Goal: Information Seeking & Learning: Learn about a topic

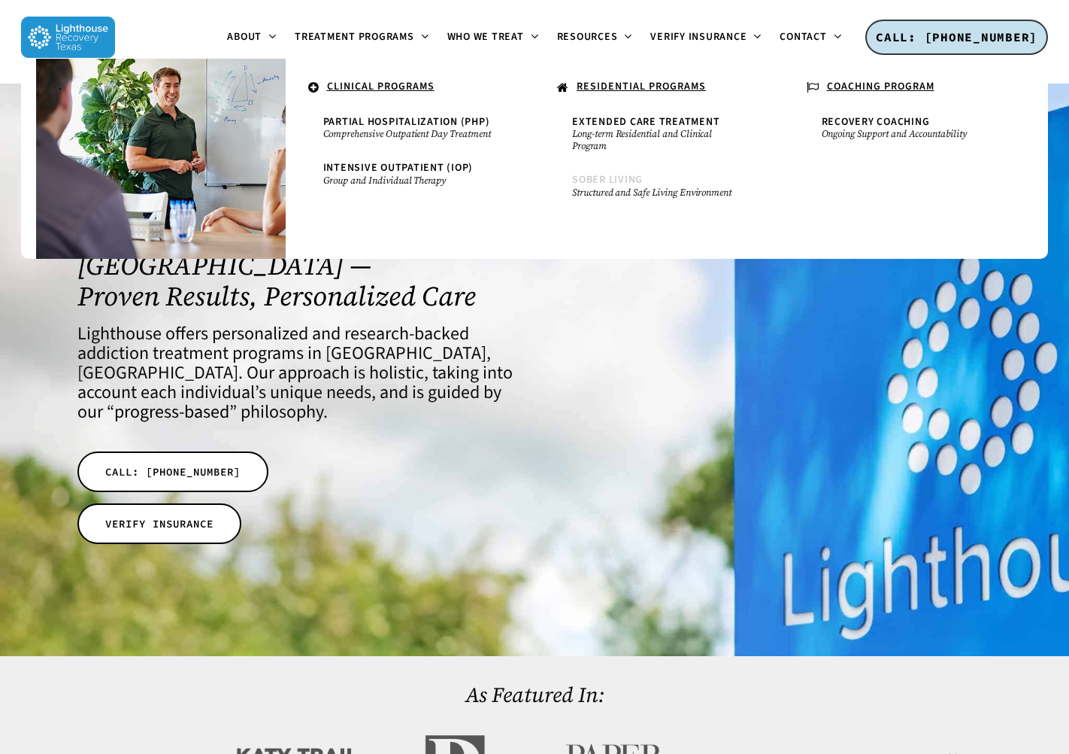
click at [612, 186] on small "Structured and Safe Living Environment" at bounding box center [659, 192] width 174 height 12
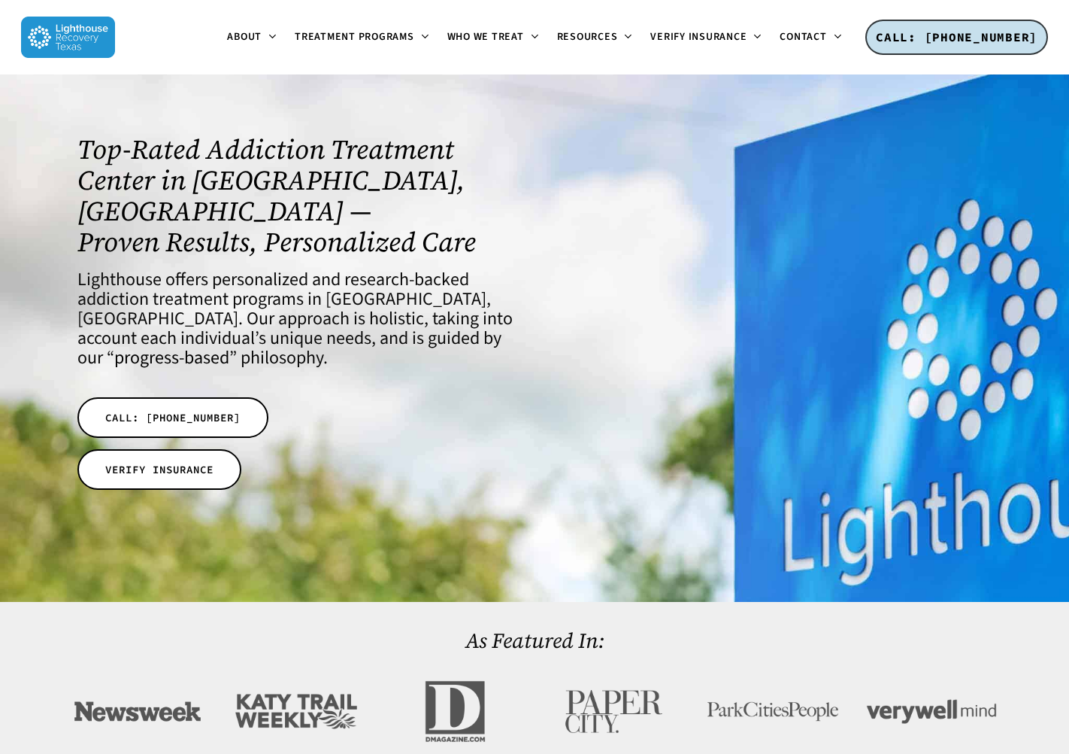
scroll to position [40, 0]
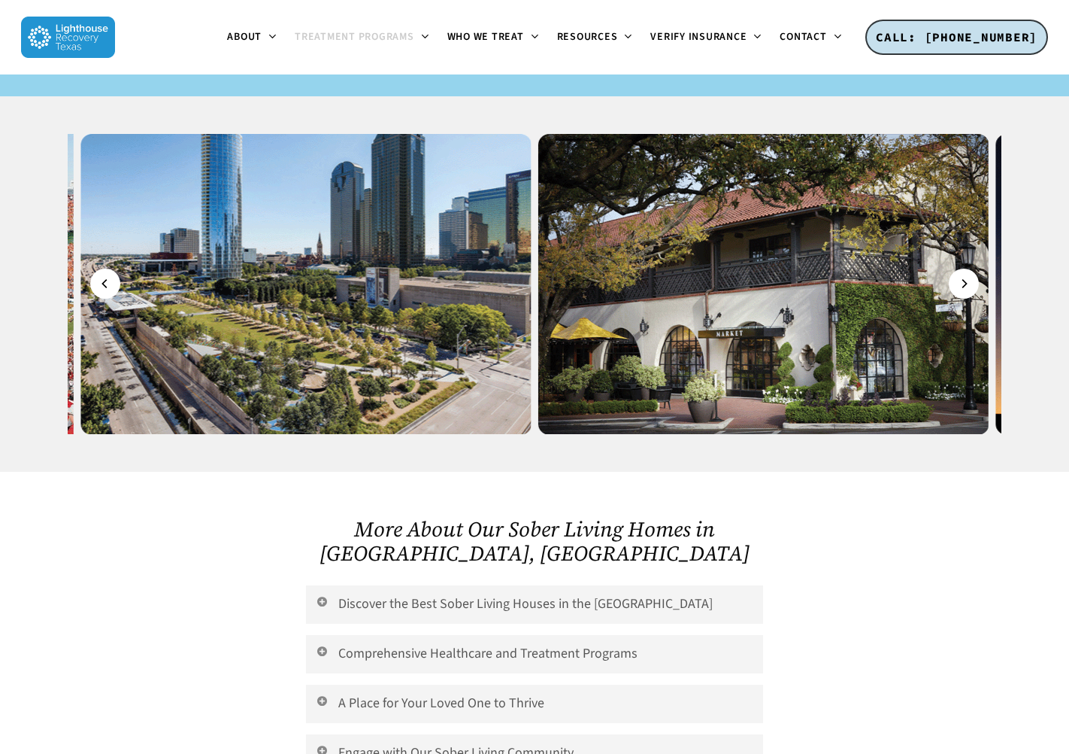
scroll to position [2652, 0]
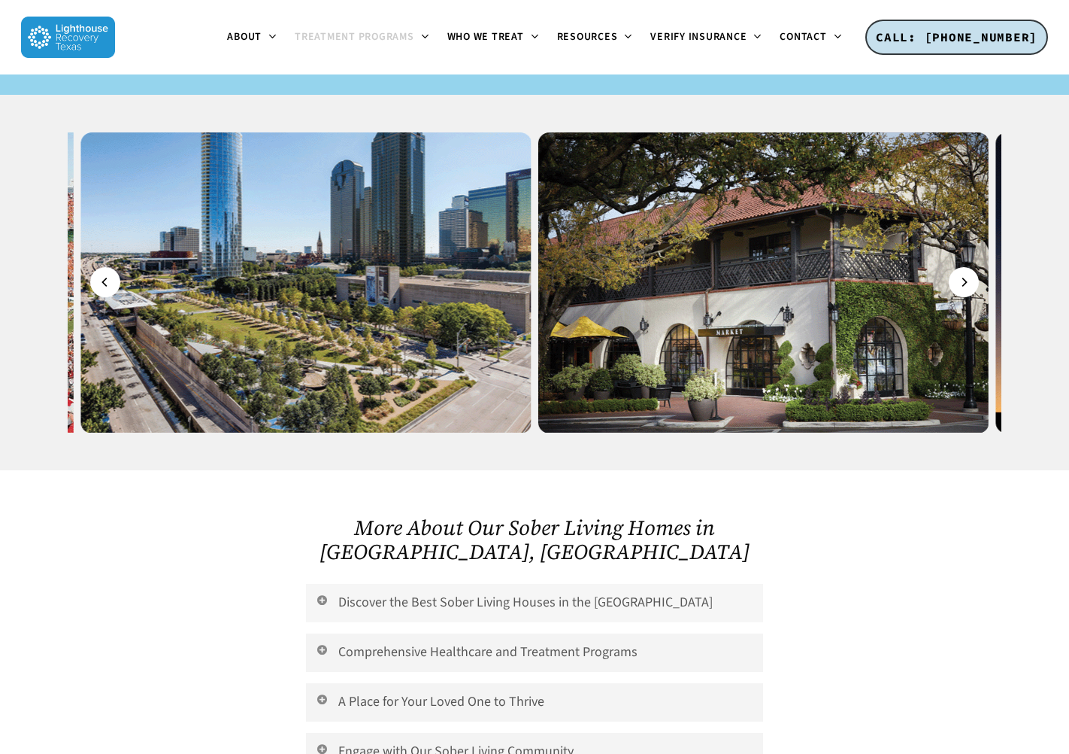
click at [332, 584] on link "Discover the Best Sober Living Houses in the Dallas Area" at bounding box center [534, 603] width 457 height 38
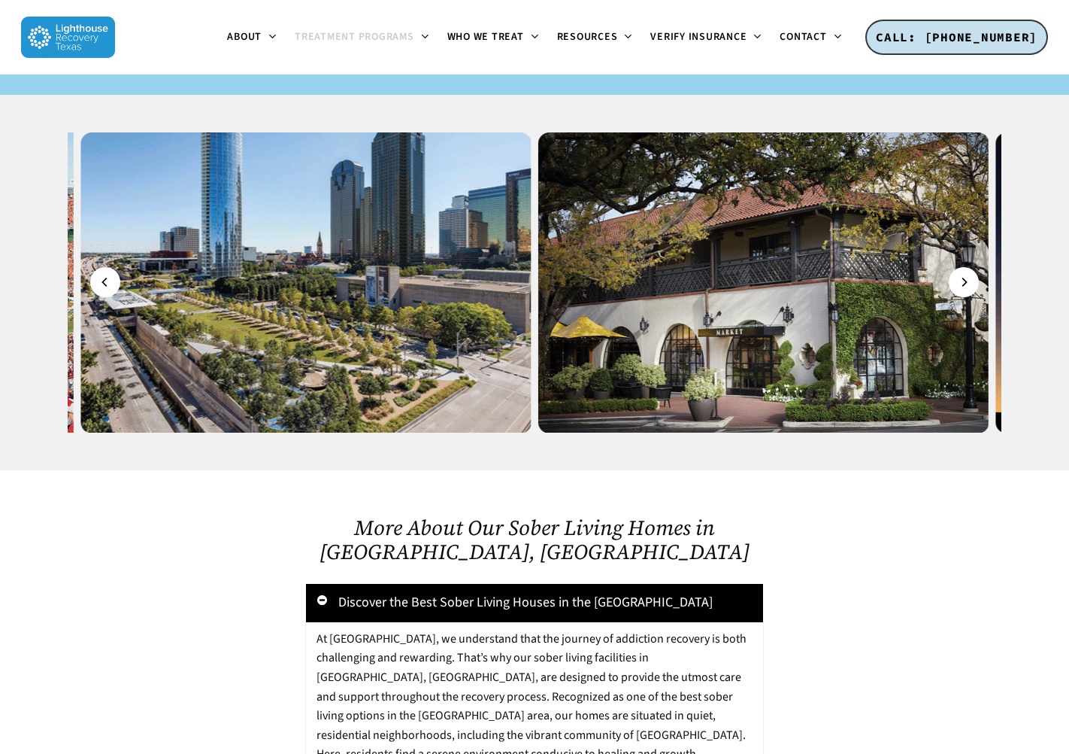
click at [330, 584] on link "Discover the Best Sober Living Houses in the Dallas Area" at bounding box center [534, 603] width 457 height 38
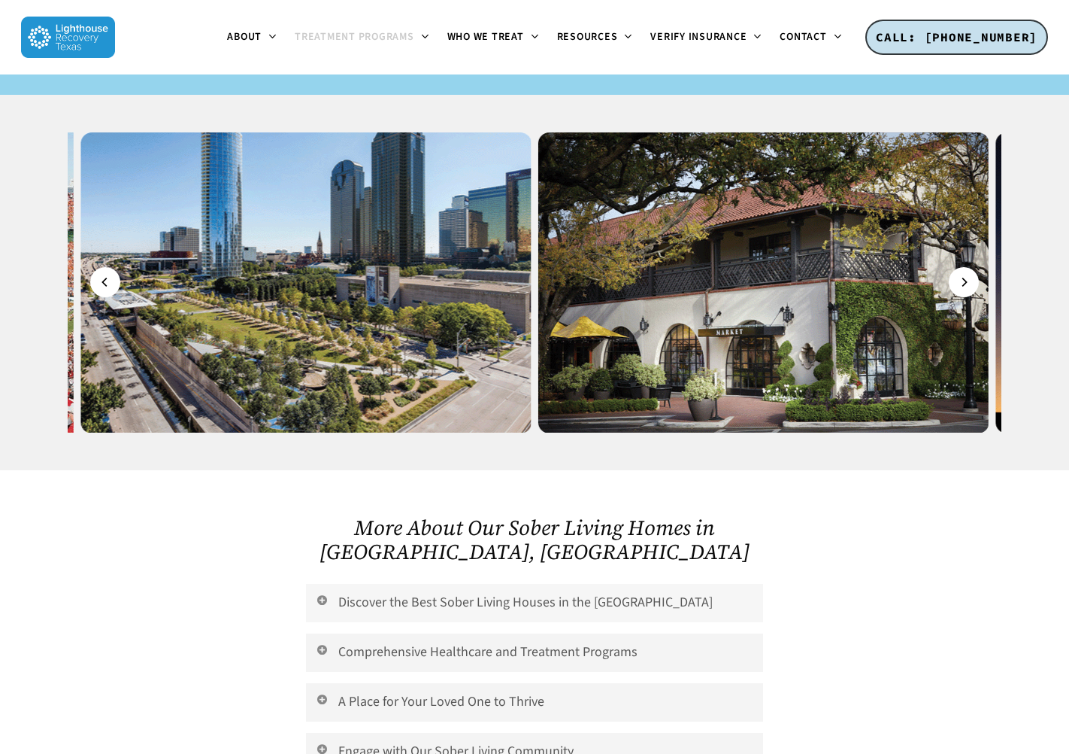
click at [381, 584] on link "Discover the Best Sober Living Houses in the Dallas Area" at bounding box center [534, 603] width 457 height 38
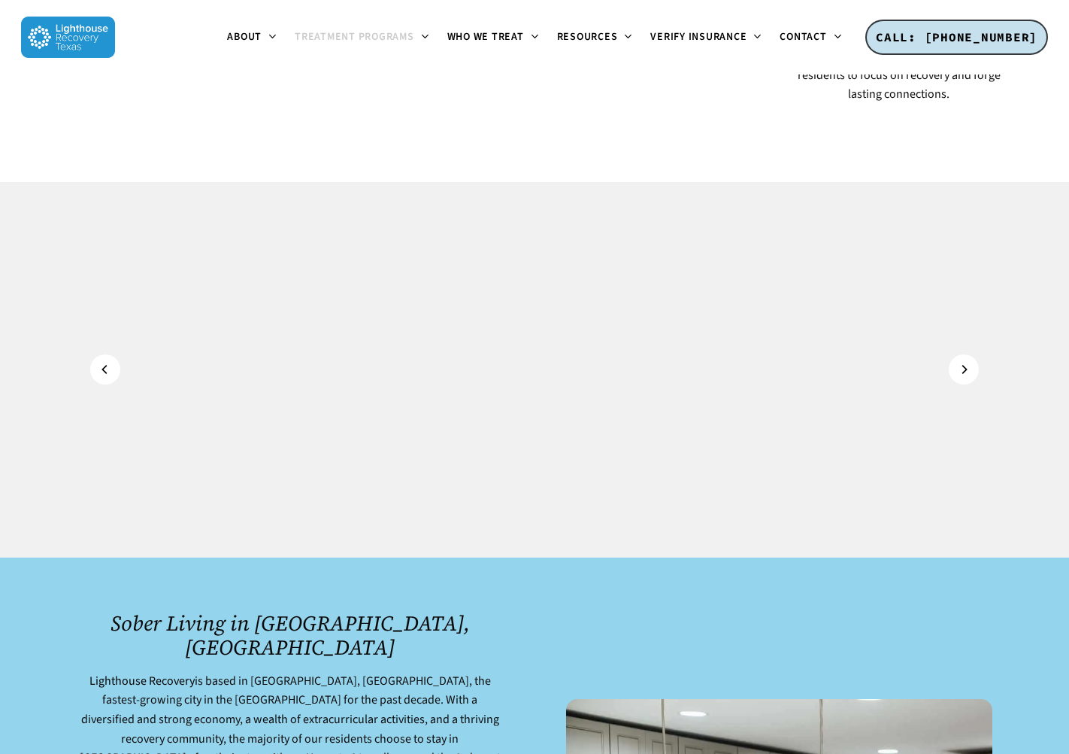
scroll to position [1239, 0]
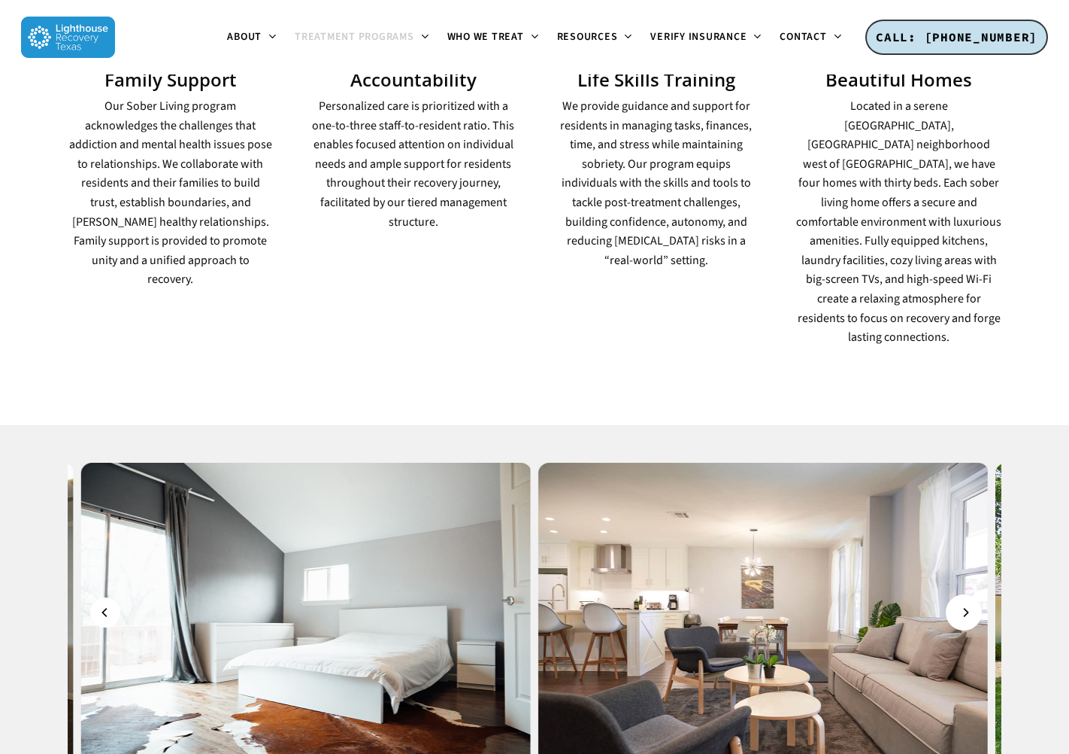
click at [962, 604] on icon "Next" at bounding box center [965, 612] width 9 height 17
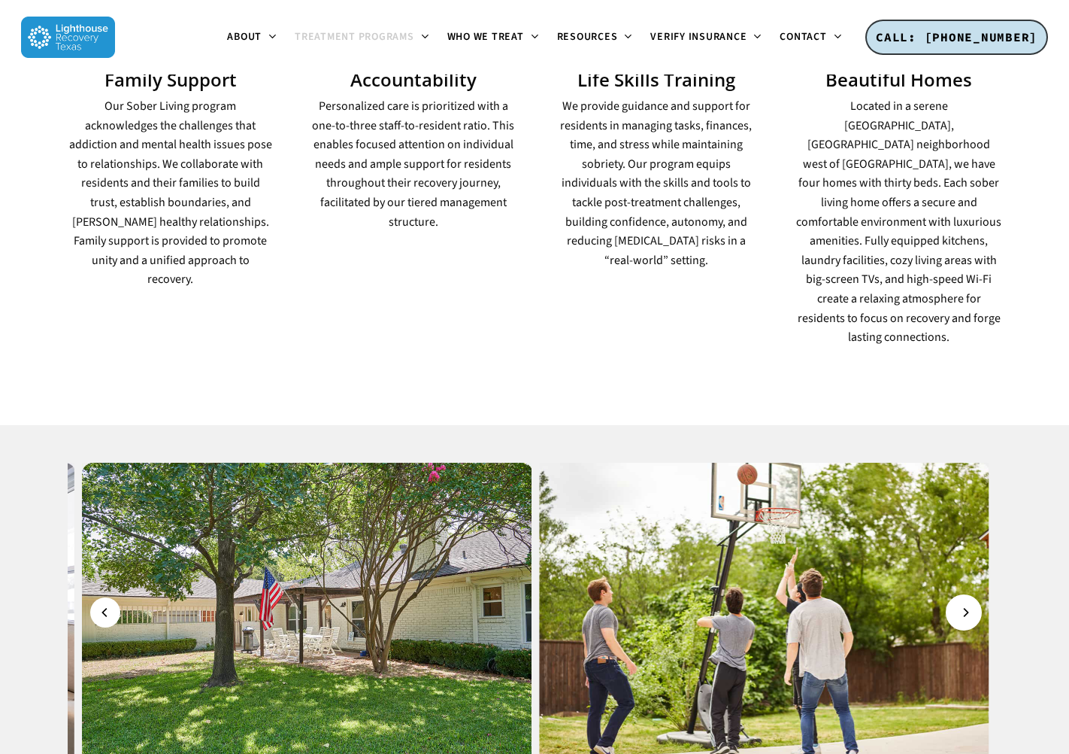
click at [954, 597] on button "Next" at bounding box center [964, 612] width 30 height 30
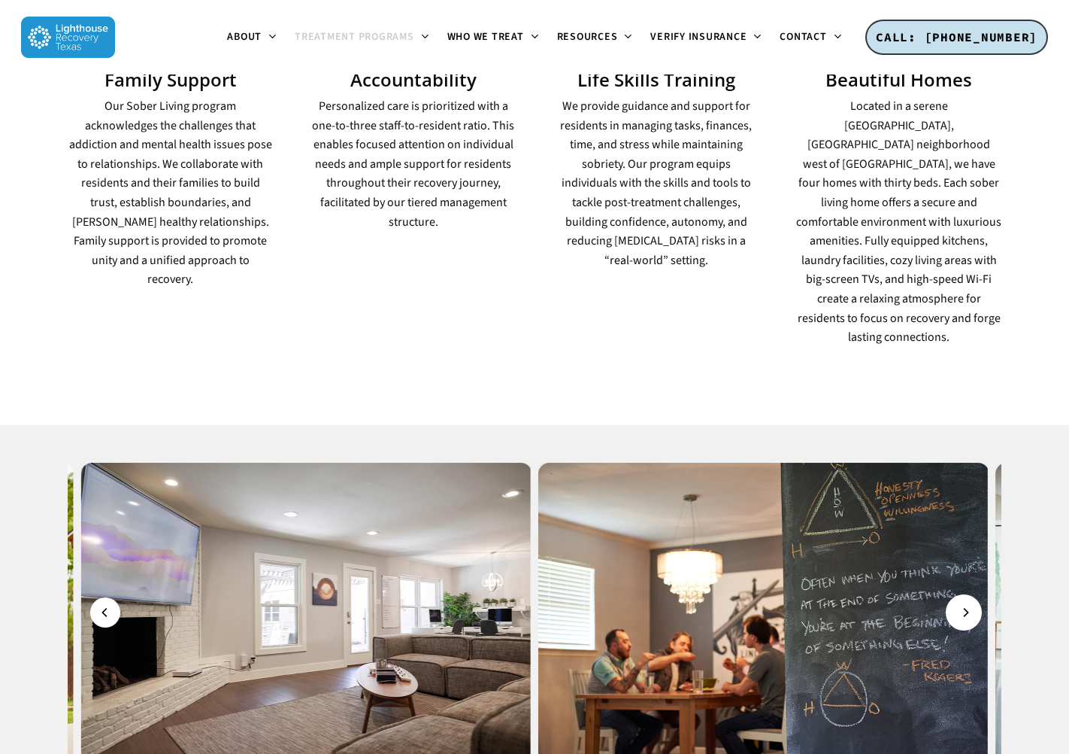
click at [954, 597] on button "Next" at bounding box center [964, 612] width 30 height 30
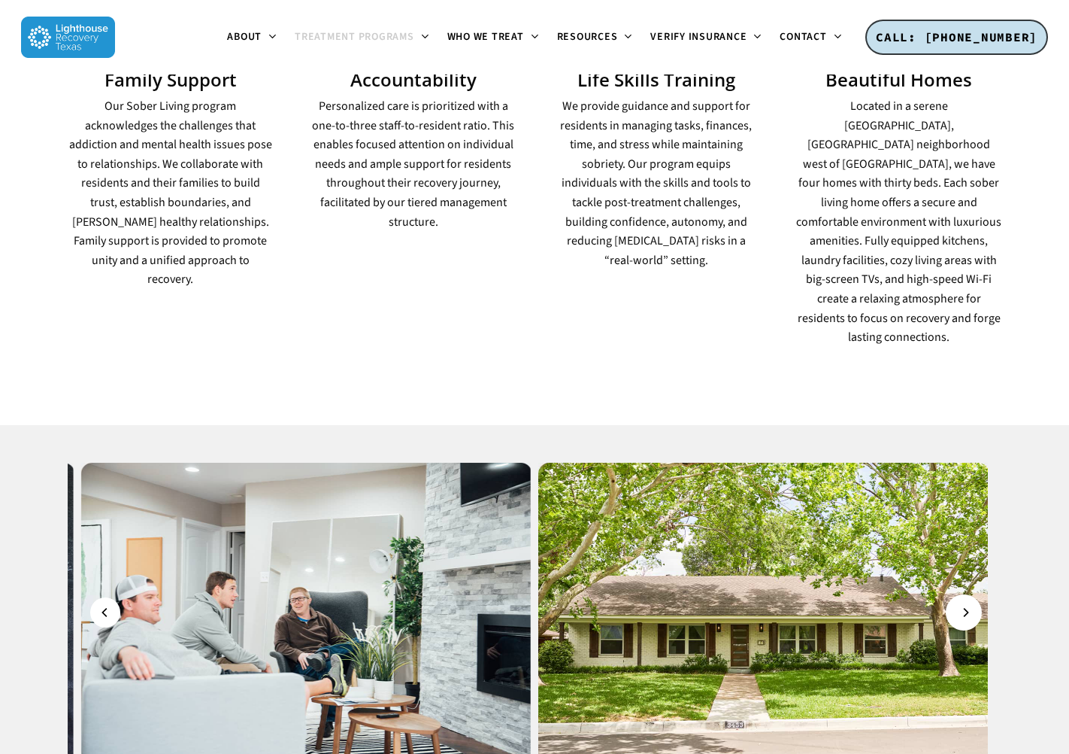
click at [954, 597] on button "Next" at bounding box center [964, 612] width 30 height 30
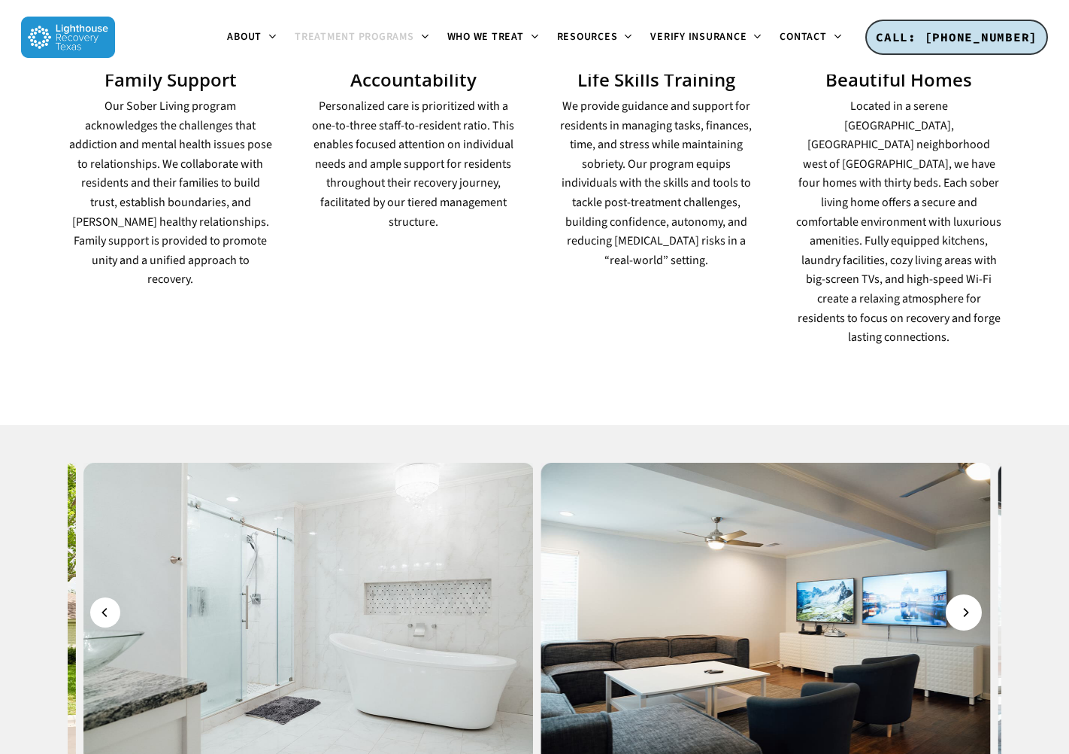
click at [954, 597] on button "Next" at bounding box center [964, 612] width 30 height 30
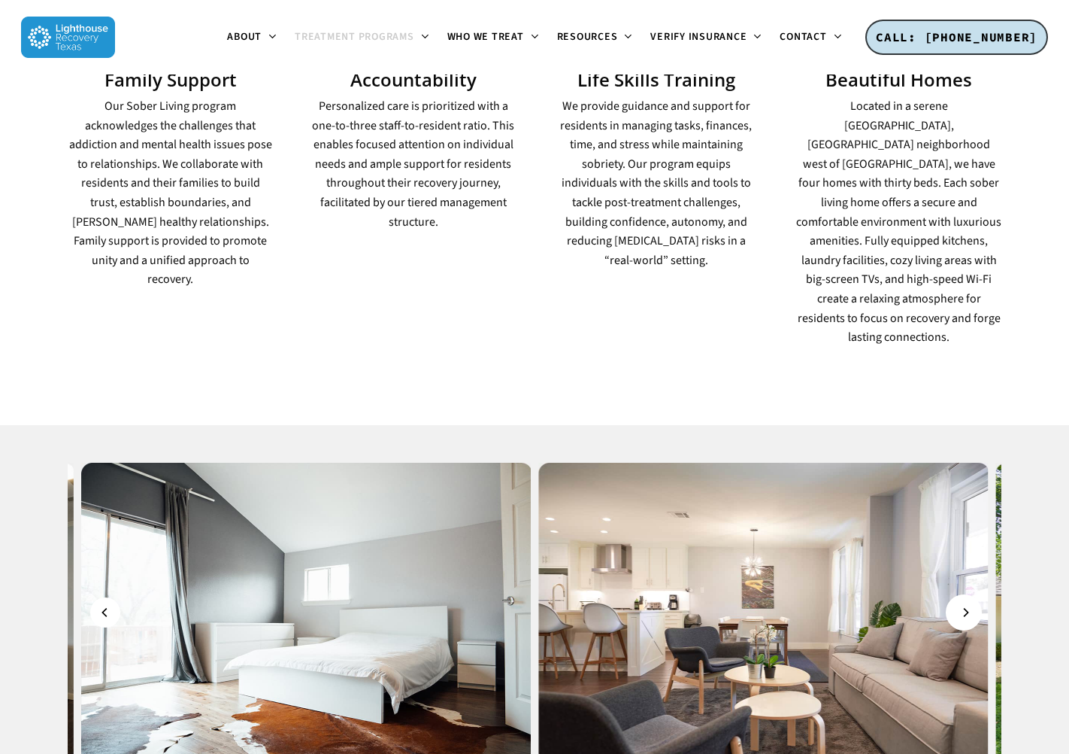
click at [954, 597] on button "Next" at bounding box center [964, 612] width 30 height 30
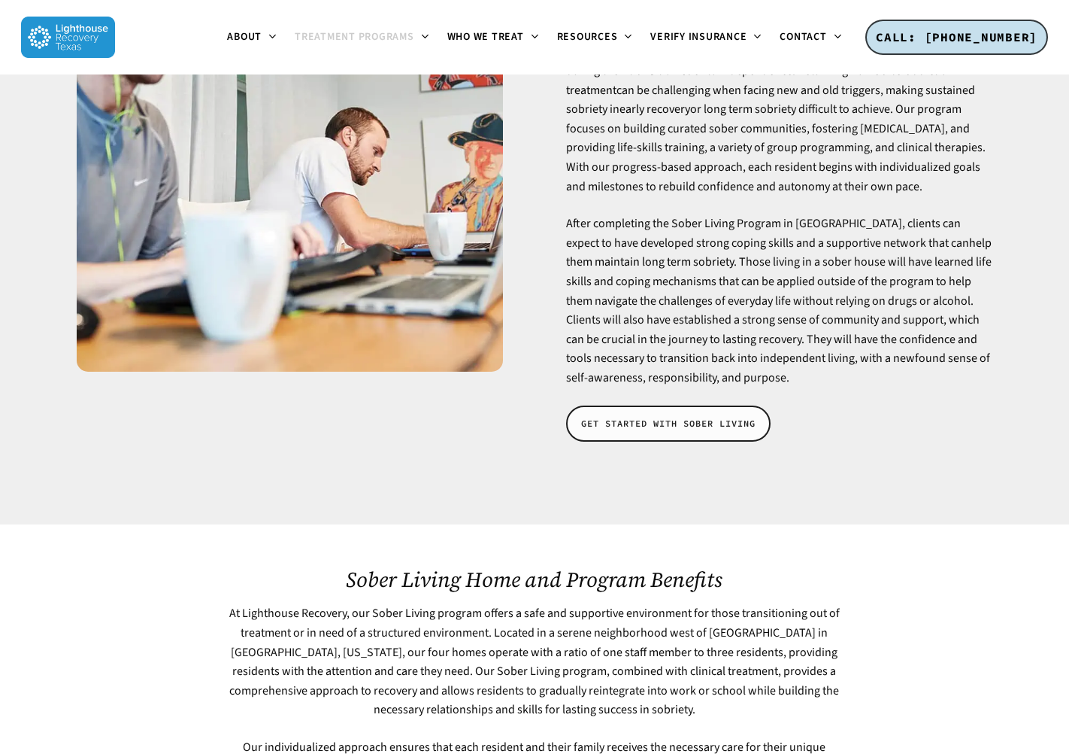
scroll to position [290, 0]
click at [639, 417] on span "GET STARTED WITH SOBER LIVING" at bounding box center [668, 424] width 174 height 15
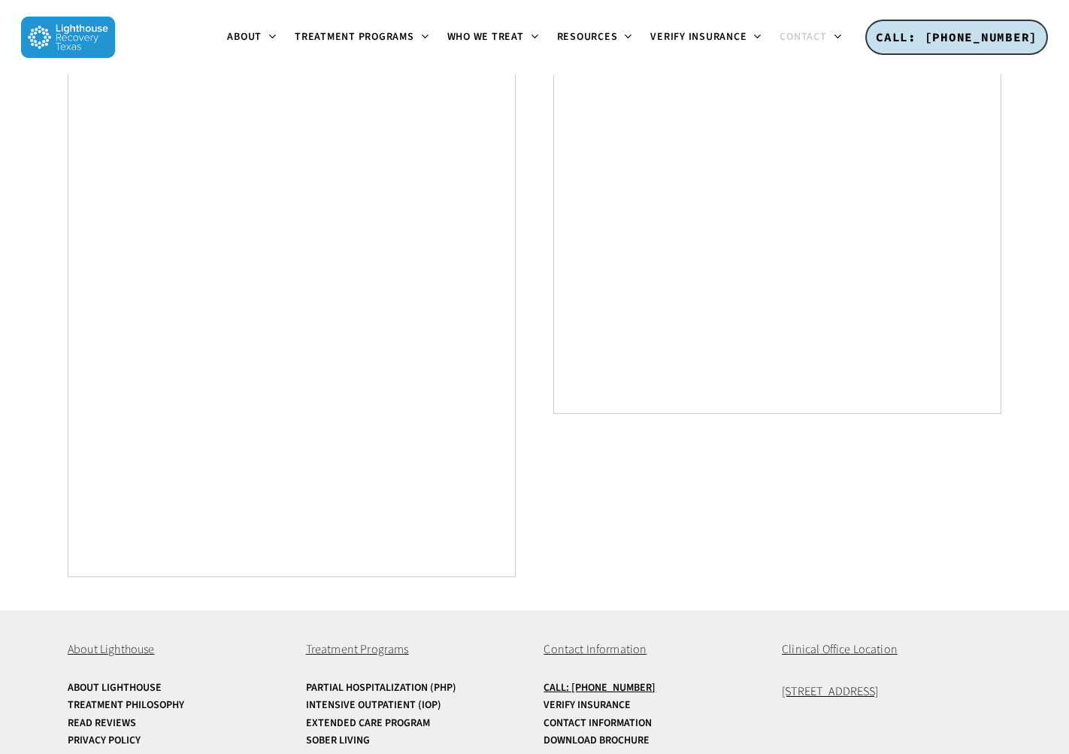
scroll to position [847, 0]
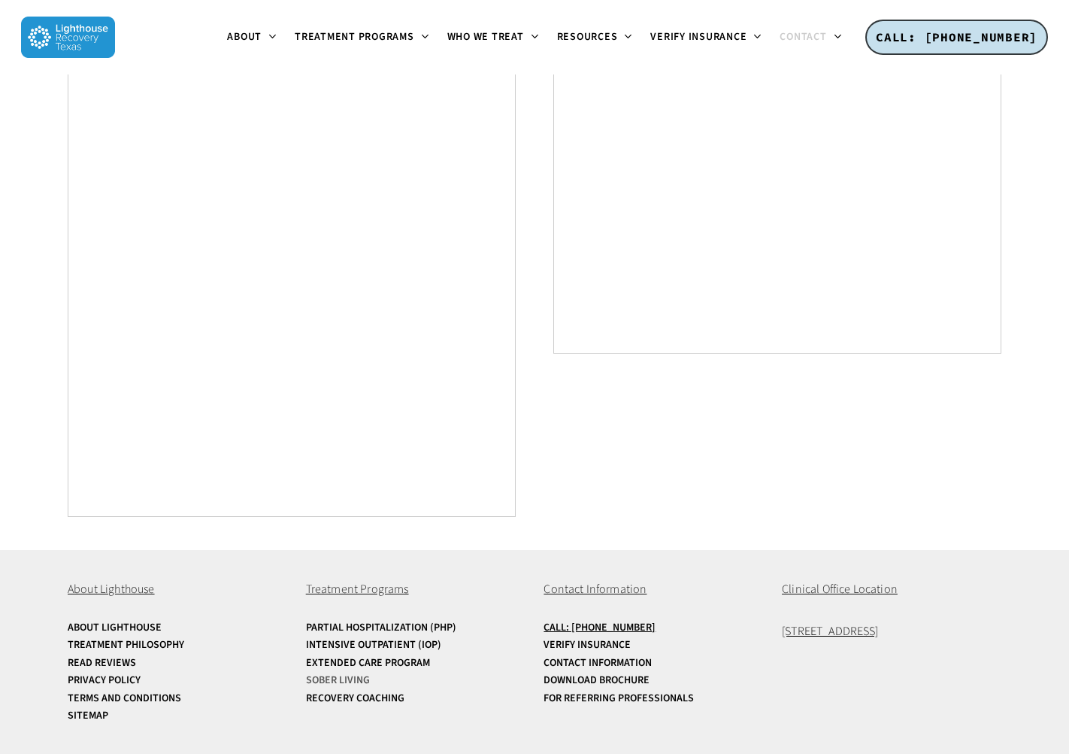
click at [364, 681] on link "Sober Living" at bounding box center [416, 680] width 220 height 11
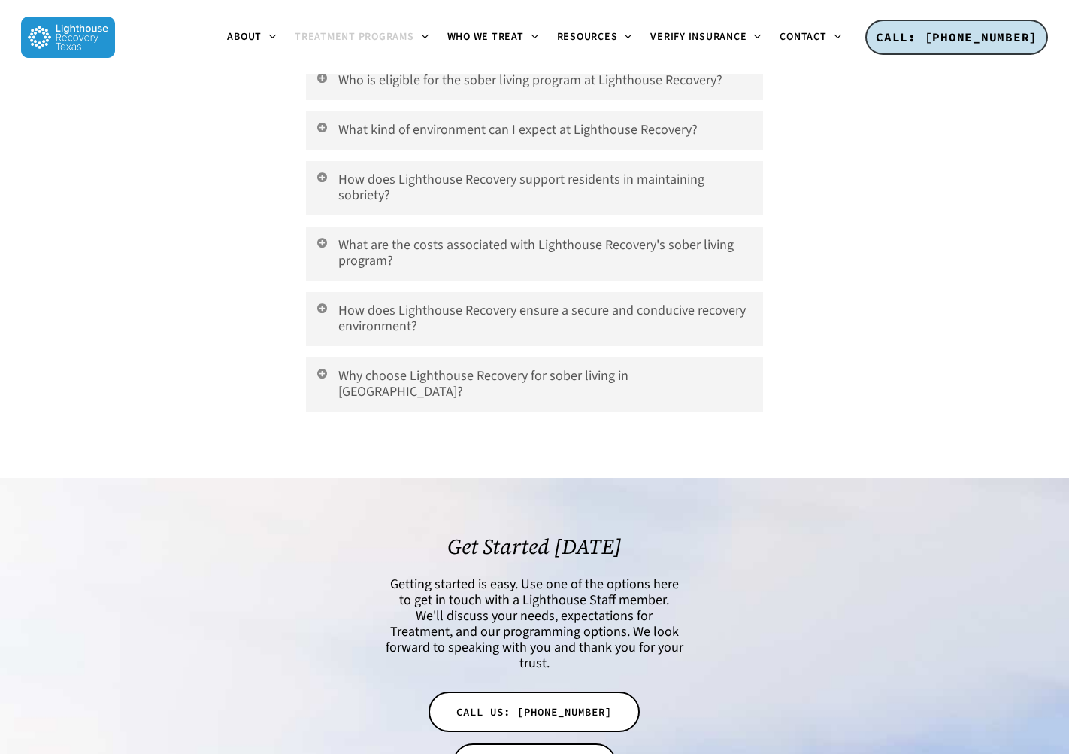
scroll to position [6442, 0]
